Goal: Task Accomplishment & Management: Use online tool/utility

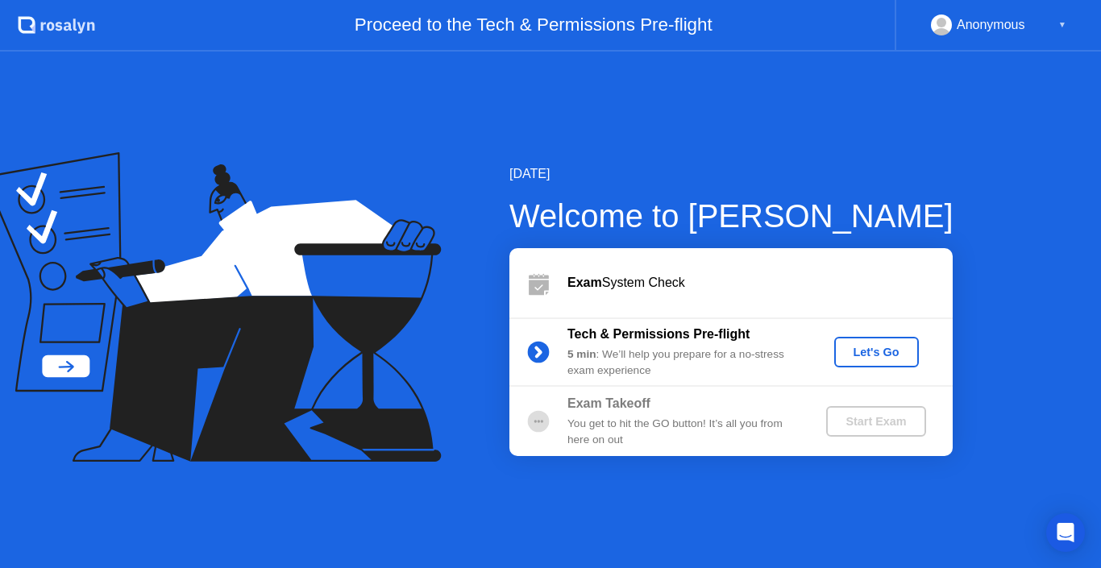
click at [898, 358] on div "Let's Go" at bounding box center [877, 352] width 72 height 13
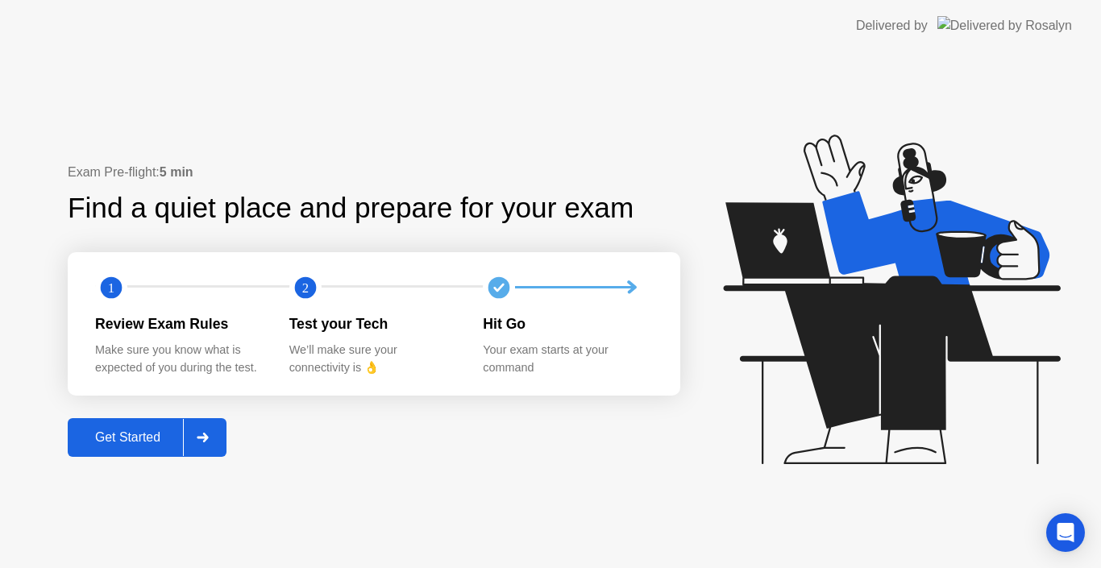
click at [214, 431] on div at bounding box center [202, 437] width 39 height 37
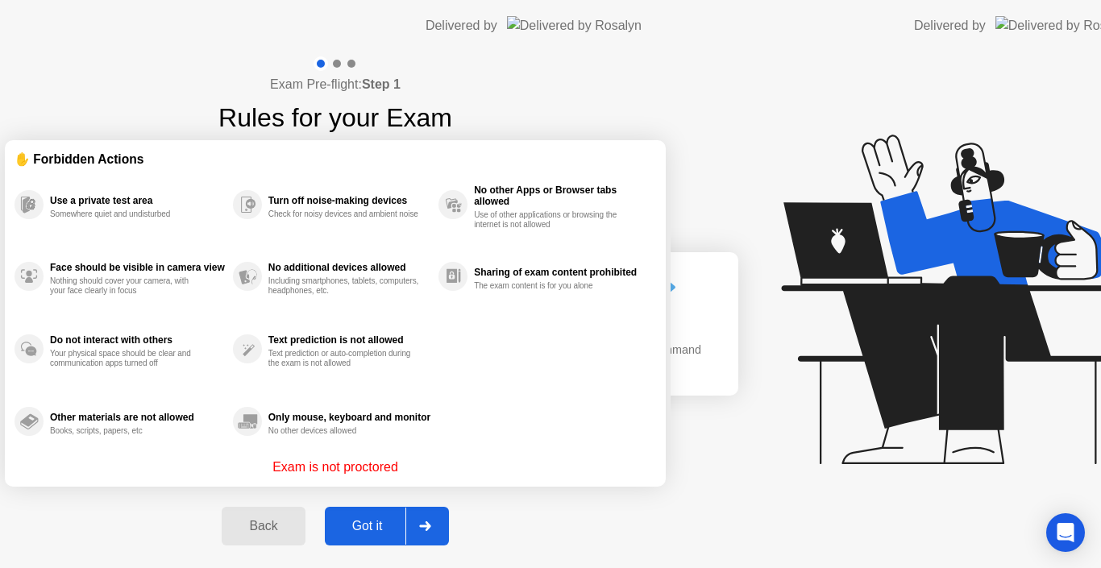
click at [164, 443] on div "Exam Pre-flight: Step 1 Rules for your Exam ✋ Forbidden Actions Use a private t…" at bounding box center [335, 310] width 671 height 517
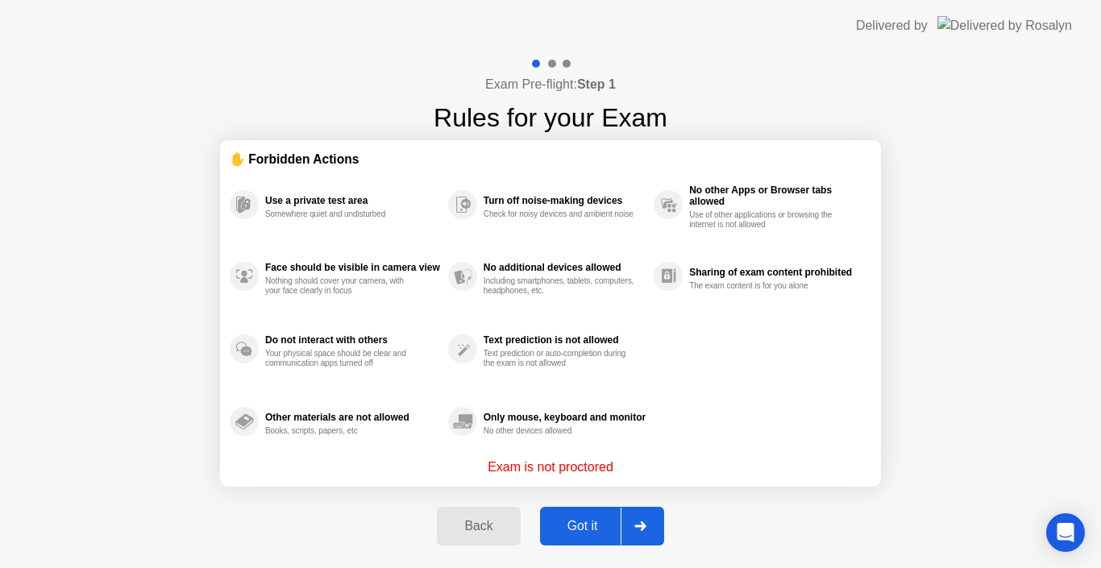
click at [594, 531] on div "Got it" at bounding box center [583, 526] width 76 height 15
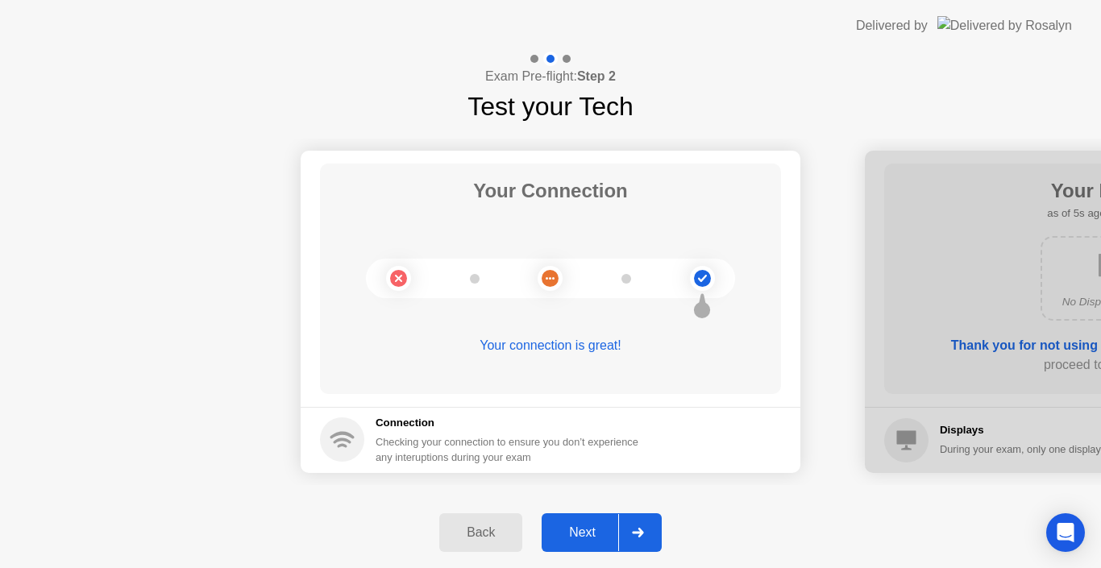
click at [588, 537] on div "Next" at bounding box center [583, 533] width 72 height 15
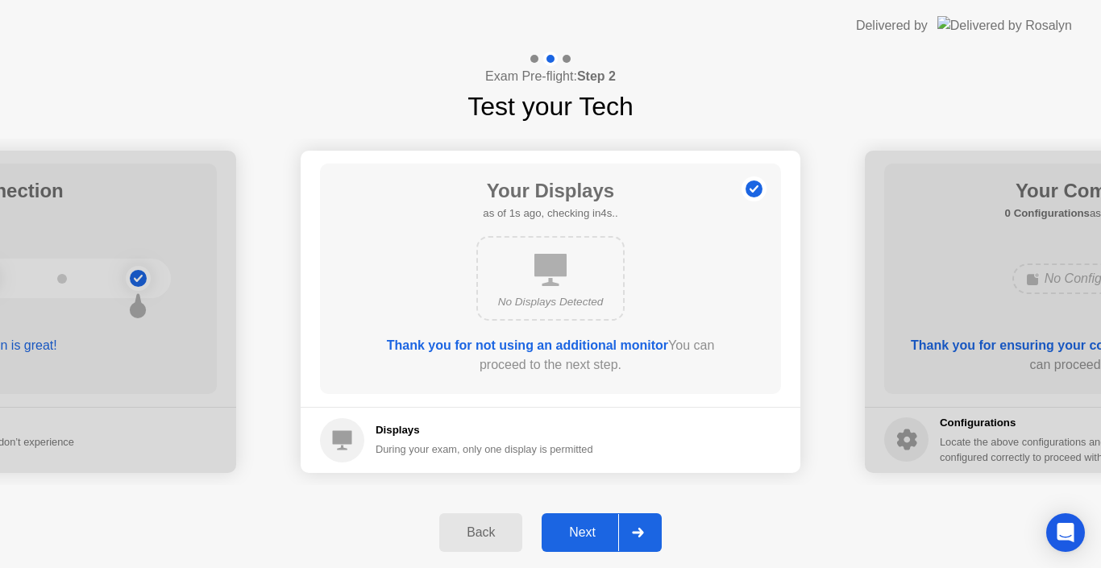
click at [579, 540] on div "Next" at bounding box center [583, 533] width 72 height 15
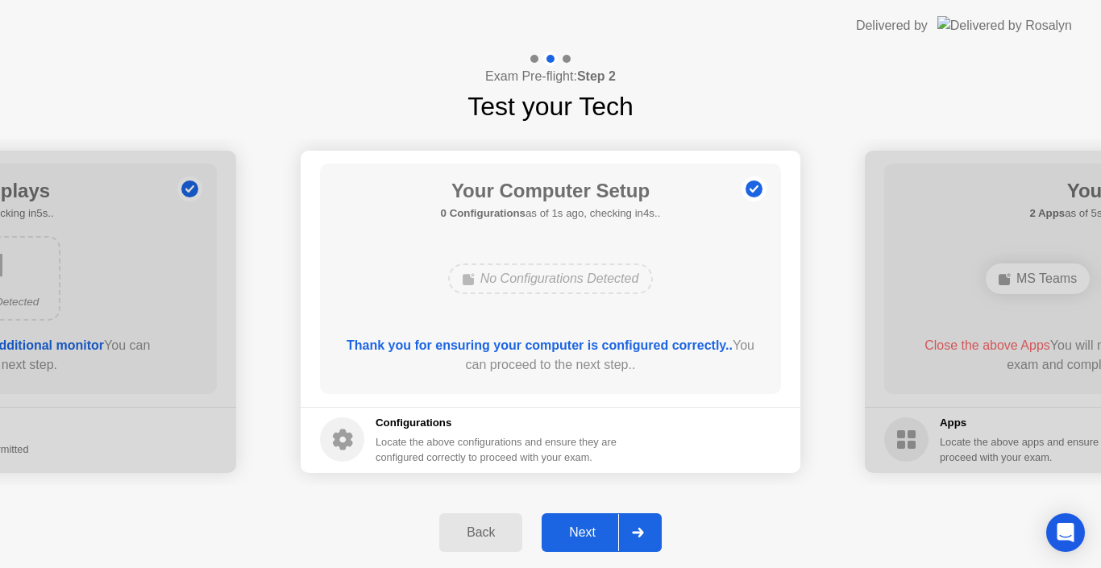
click at [572, 529] on div "Next" at bounding box center [583, 533] width 72 height 15
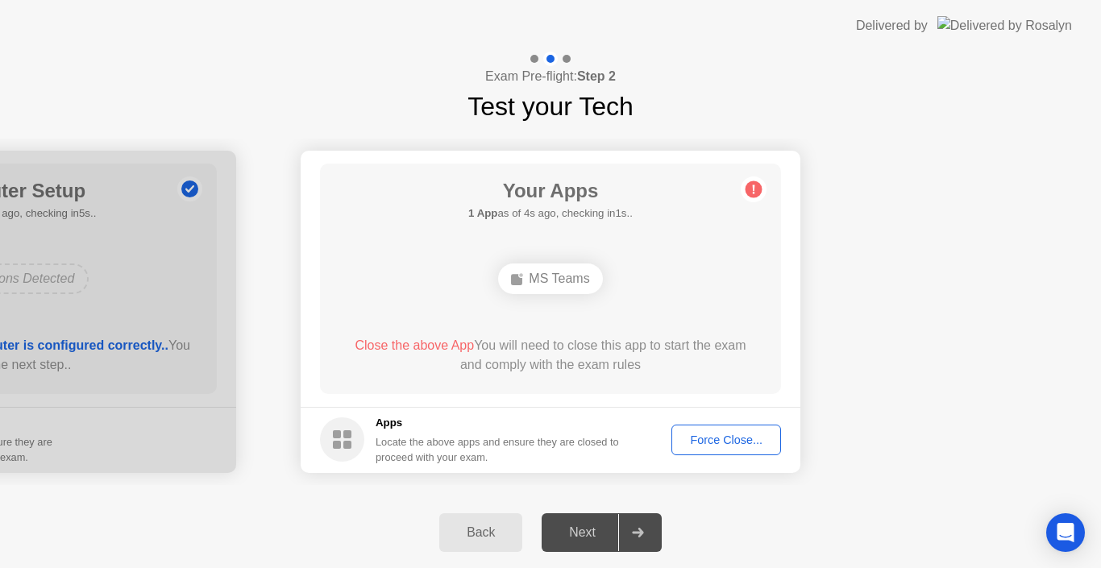
click at [759, 443] on div "Force Close..." at bounding box center [726, 440] width 98 height 13
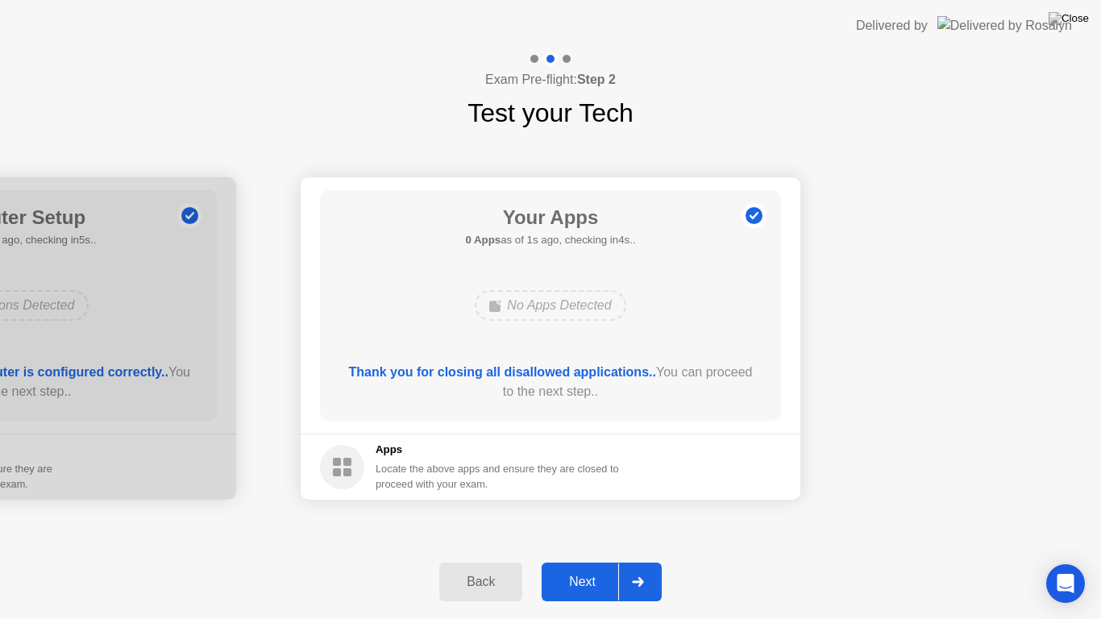
click at [604, 568] on div "Next" at bounding box center [583, 582] width 72 height 15
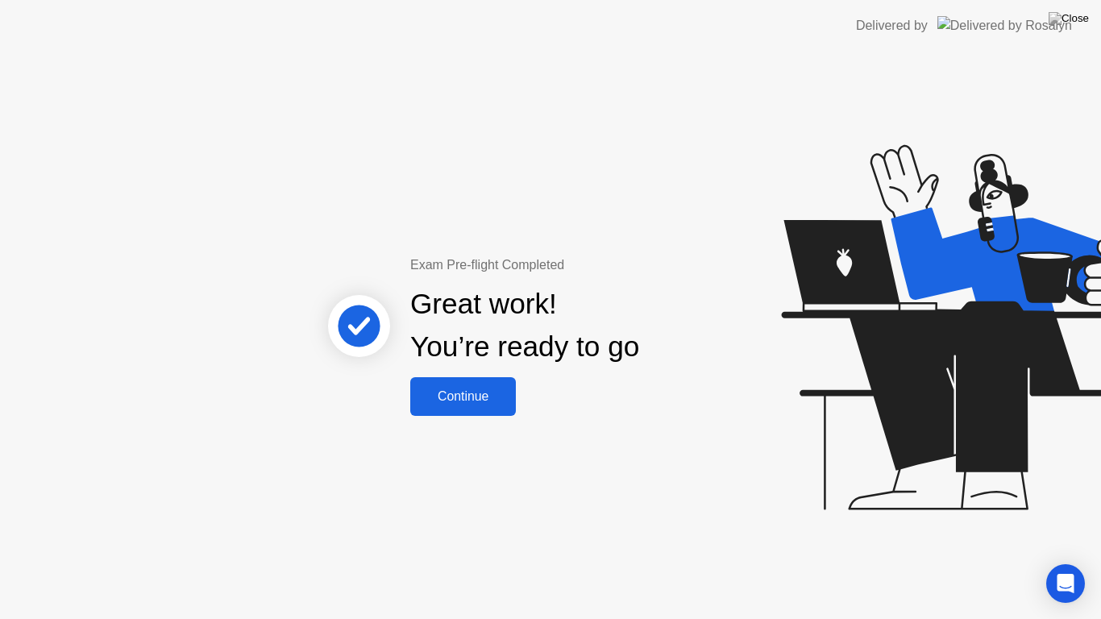
click at [476, 407] on button "Continue" at bounding box center [463, 396] width 106 height 39
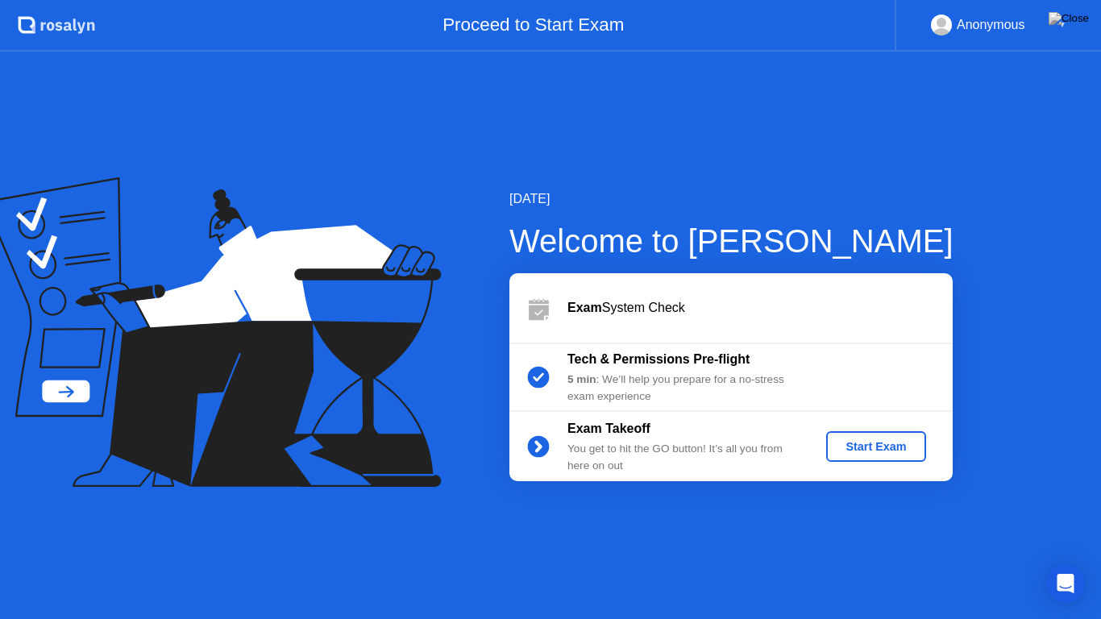
click at [860, 445] on div "Start Exam" at bounding box center [876, 446] width 86 height 13
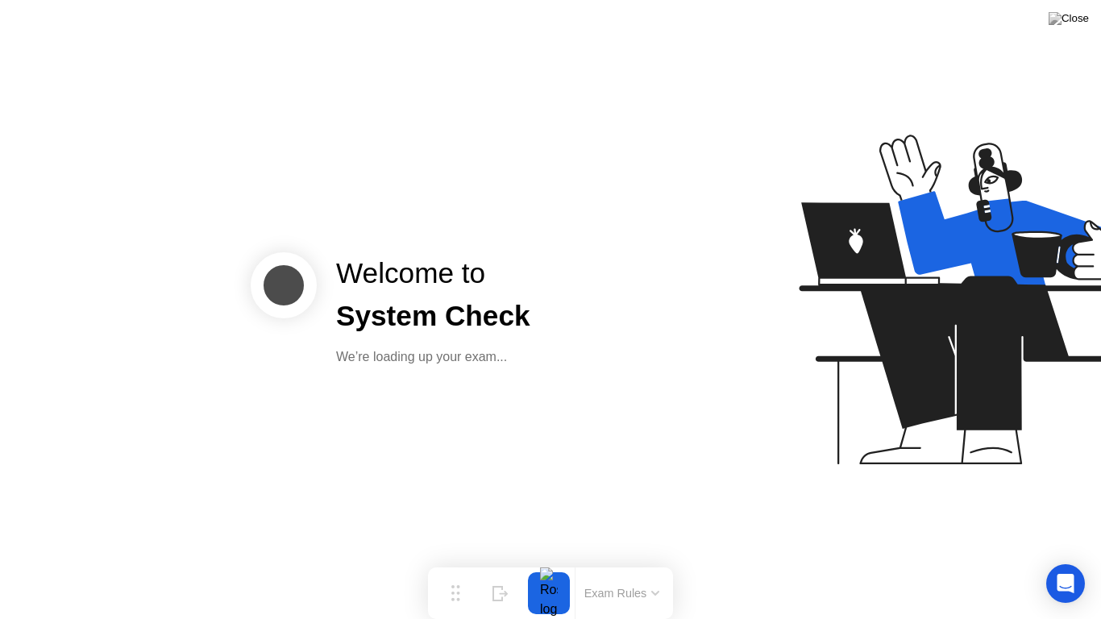
click at [637, 568] on button "Exam Rules" at bounding box center [622, 593] width 85 height 15
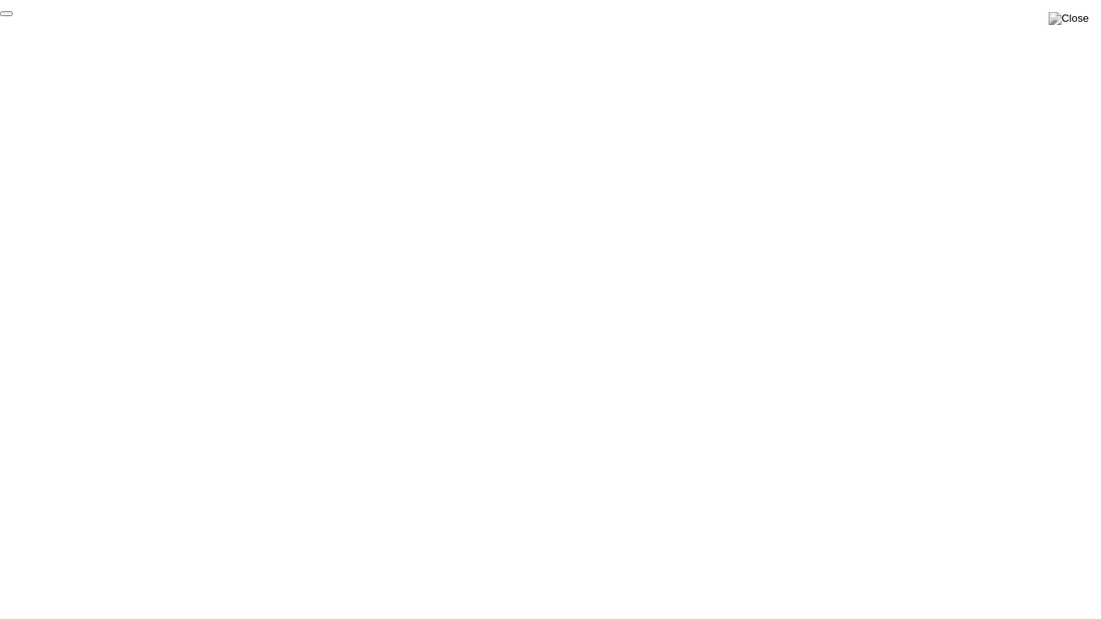
click div "End Proctoring Session"
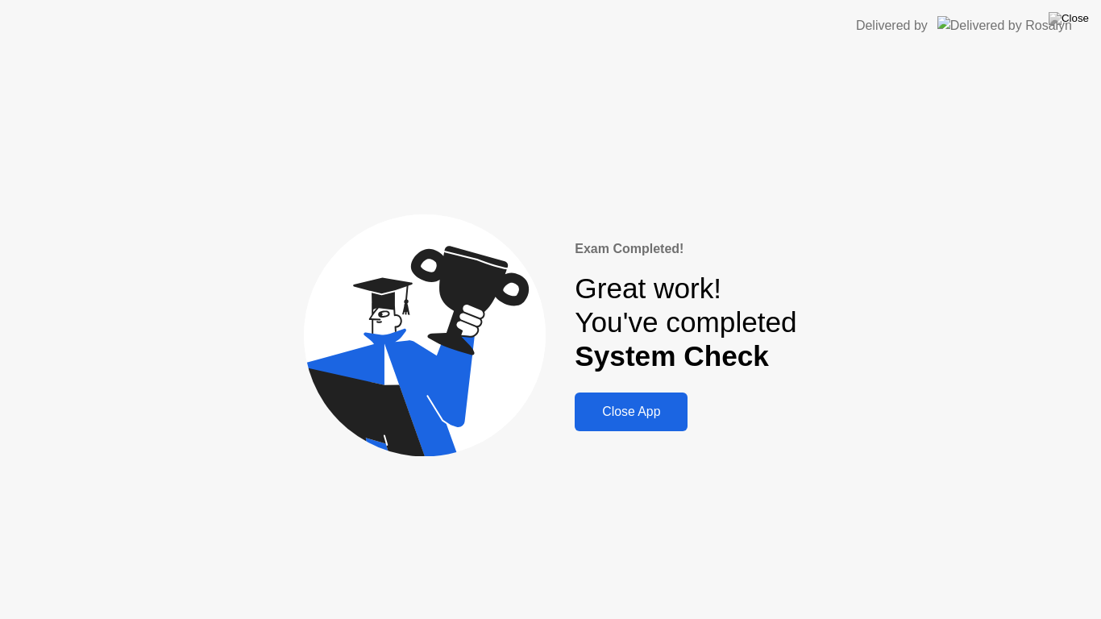
click at [652, 410] on div "Close App" at bounding box center [631, 412] width 103 height 15
